Goal: Task Accomplishment & Management: Use online tool/utility

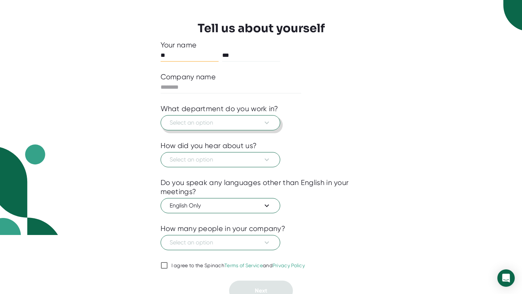
scroll to position [66, 0]
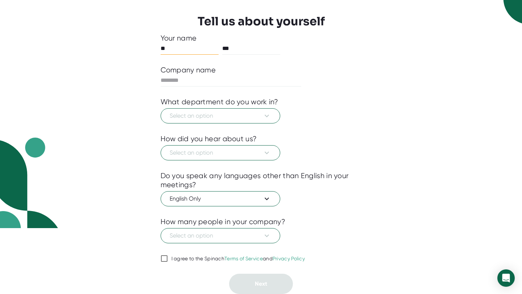
click at [182, 254] on label "I agree to the Spinach Terms of Service and Privacy Policy" at bounding box center [233, 258] width 145 height 9
click at [168, 254] on input "I agree to the Spinach Terms of Service and Privacy Policy" at bounding box center [164, 258] width 7 height 9
checkbox input "true"
click at [242, 117] on span "Select an option" at bounding box center [220, 116] width 101 height 9
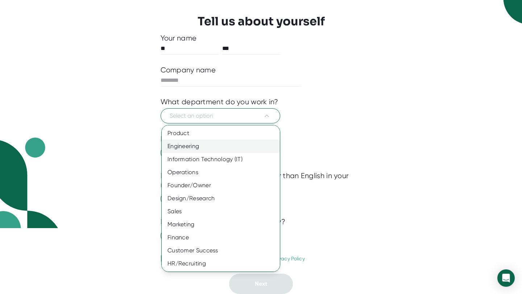
click at [241, 145] on div "Engineering" at bounding box center [221, 146] width 118 height 13
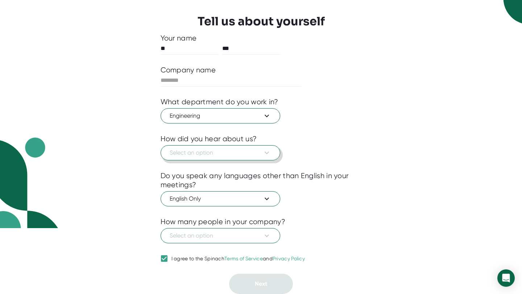
click at [238, 155] on span "Select an option" at bounding box center [220, 153] width 101 height 9
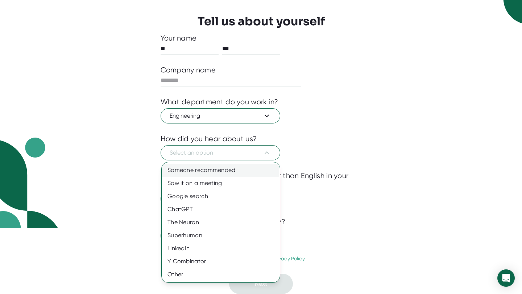
click at [242, 171] on div "Someone recommended" at bounding box center [221, 170] width 118 height 13
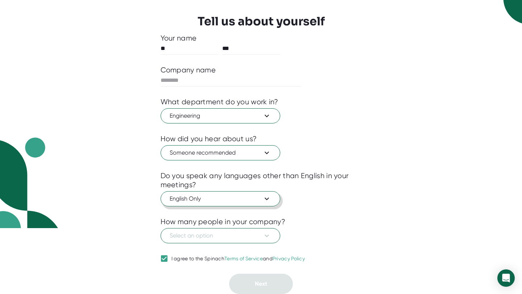
click at [235, 196] on span "English Only" at bounding box center [220, 199] width 101 height 9
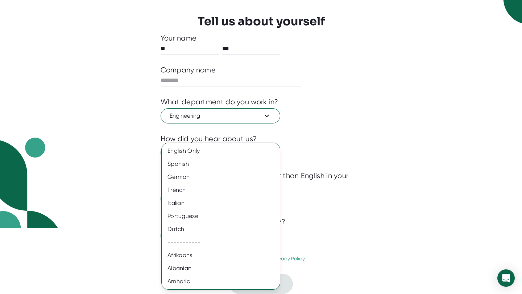
click at [327, 172] on div at bounding box center [261, 147] width 522 height 294
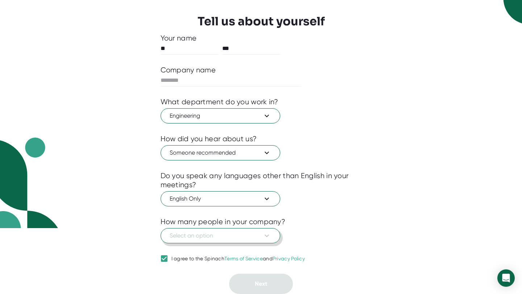
click at [256, 232] on span "Select an option" at bounding box center [220, 236] width 101 height 9
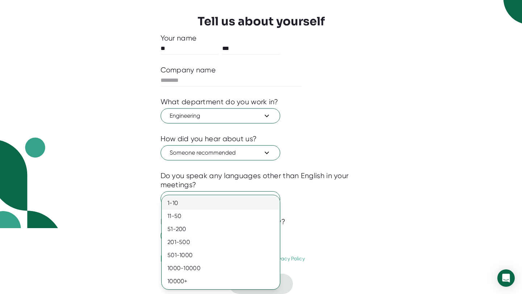
click at [261, 202] on div "1-10" at bounding box center [221, 203] width 118 height 13
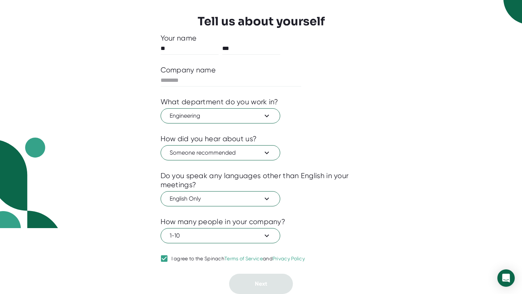
click at [256, 191] on div "English Only" at bounding box center [261, 198] width 201 height 17
click at [239, 80] on input "text" at bounding box center [231, 81] width 141 height 12
type input "***"
click at [262, 285] on span "Next" at bounding box center [261, 284] width 12 height 7
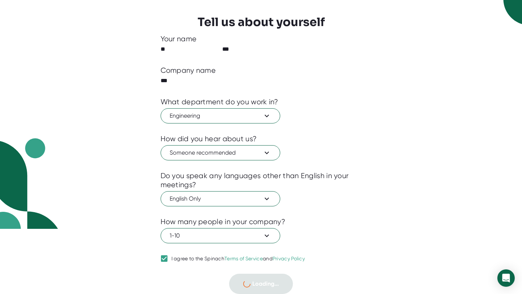
scroll to position [0, 0]
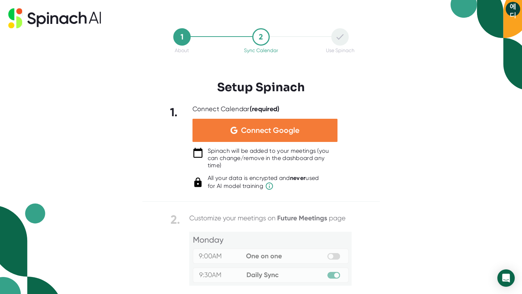
click at [324, 128] on div "Connect Google" at bounding box center [264, 130] width 145 height 23
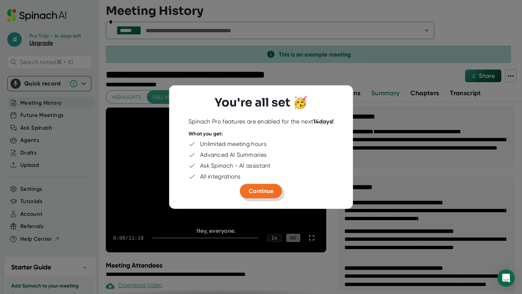
click at [254, 186] on button "Continue" at bounding box center [261, 191] width 42 height 14
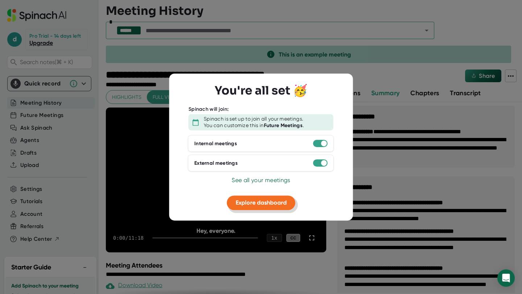
click at [280, 205] on span "Explore dashboard" at bounding box center [261, 202] width 51 height 7
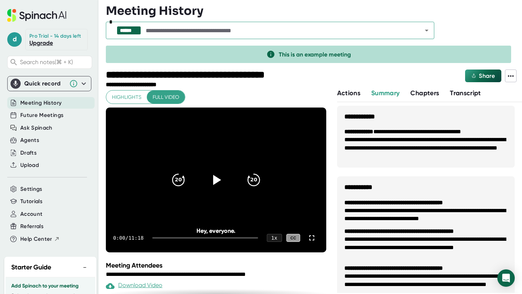
click at [38, 83] on div "Quick record" at bounding box center [44, 83] width 41 height 7
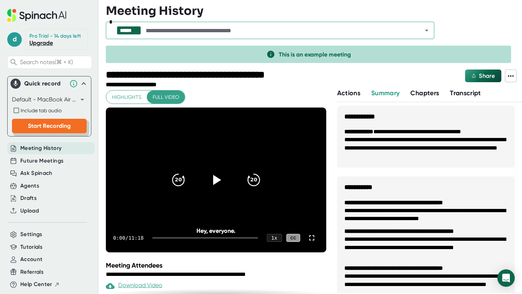
click at [57, 126] on span "Start Recording" at bounding box center [49, 126] width 43 height 7
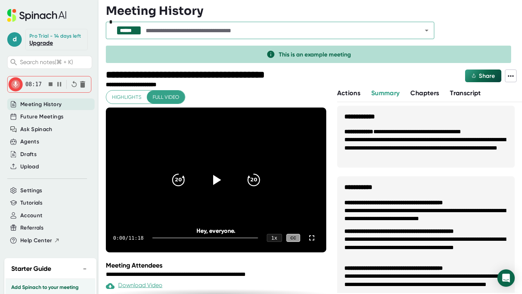
click at [49, 86] on icon "button" at bounding box center [51, 84] width 4 height 4
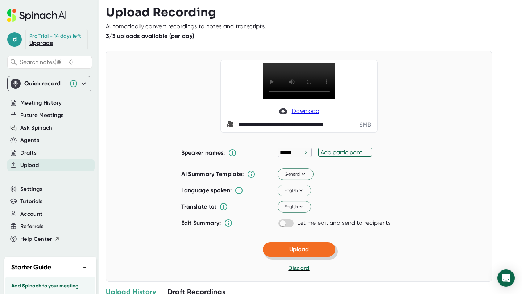
click at [276, 257] on button "Upload" at bounding box center [299, 249] width 72 height 14
